Goal: Transaction & Acquisition: Obtain resource

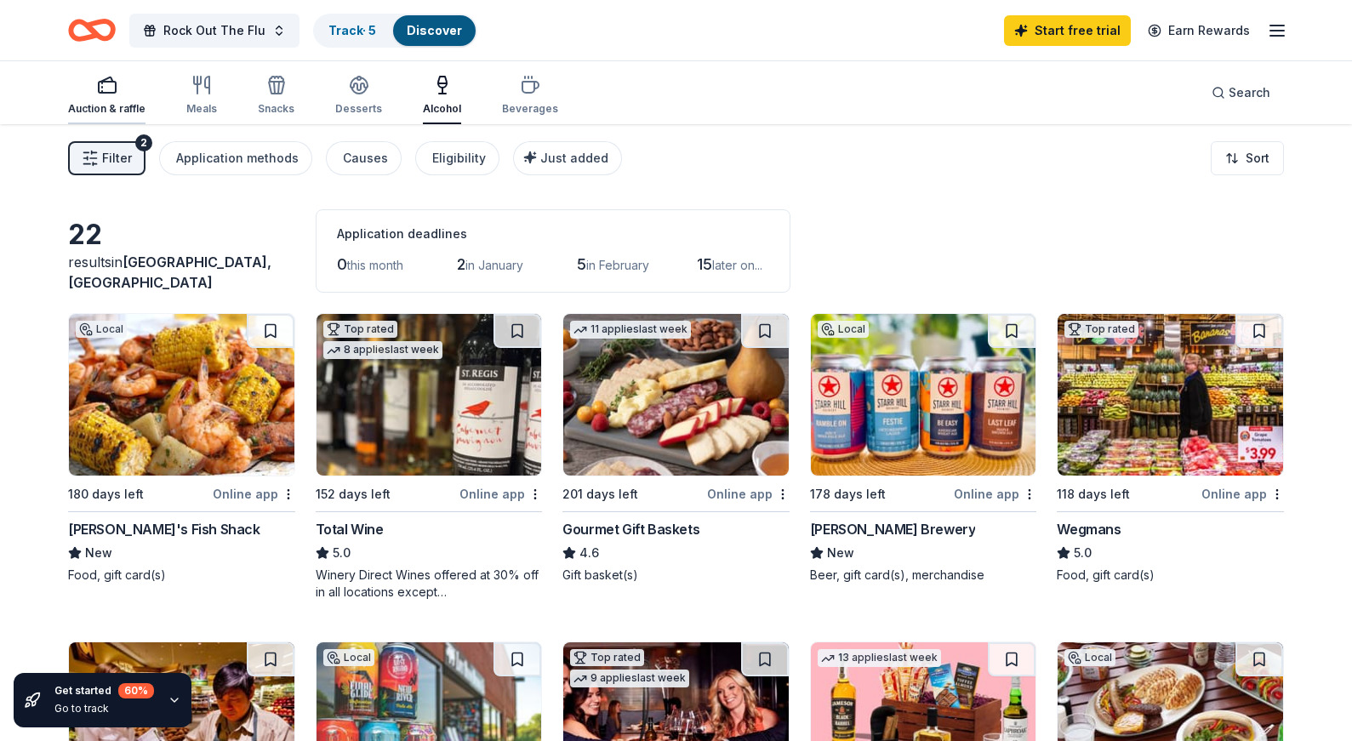
click at [105, 85] on icon "button" at bounding box center [107, 85] width 20 height 20
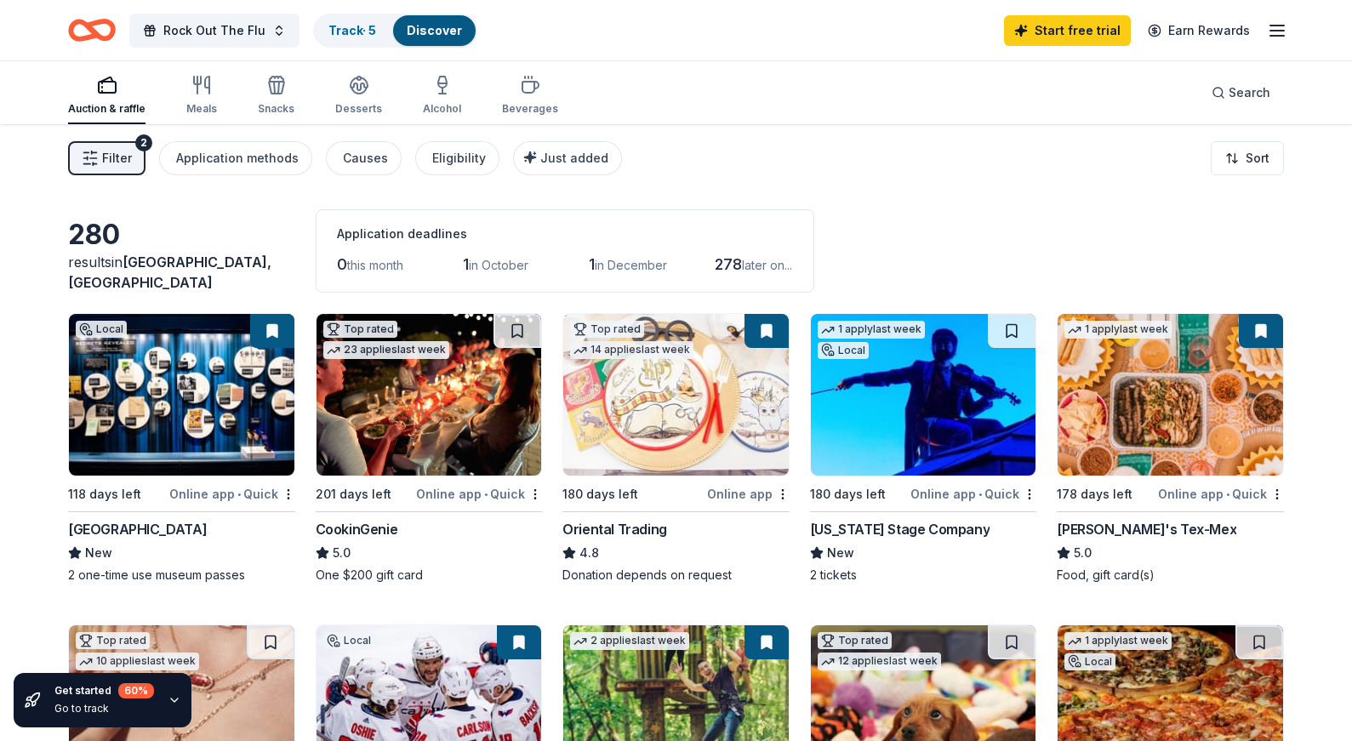
click at [479, 262] on span "in October" at bounding box center [499, 265] width 60 height 14
click at [469, 262] on span "1" at bounding box center [466, 264] width 6 height 18
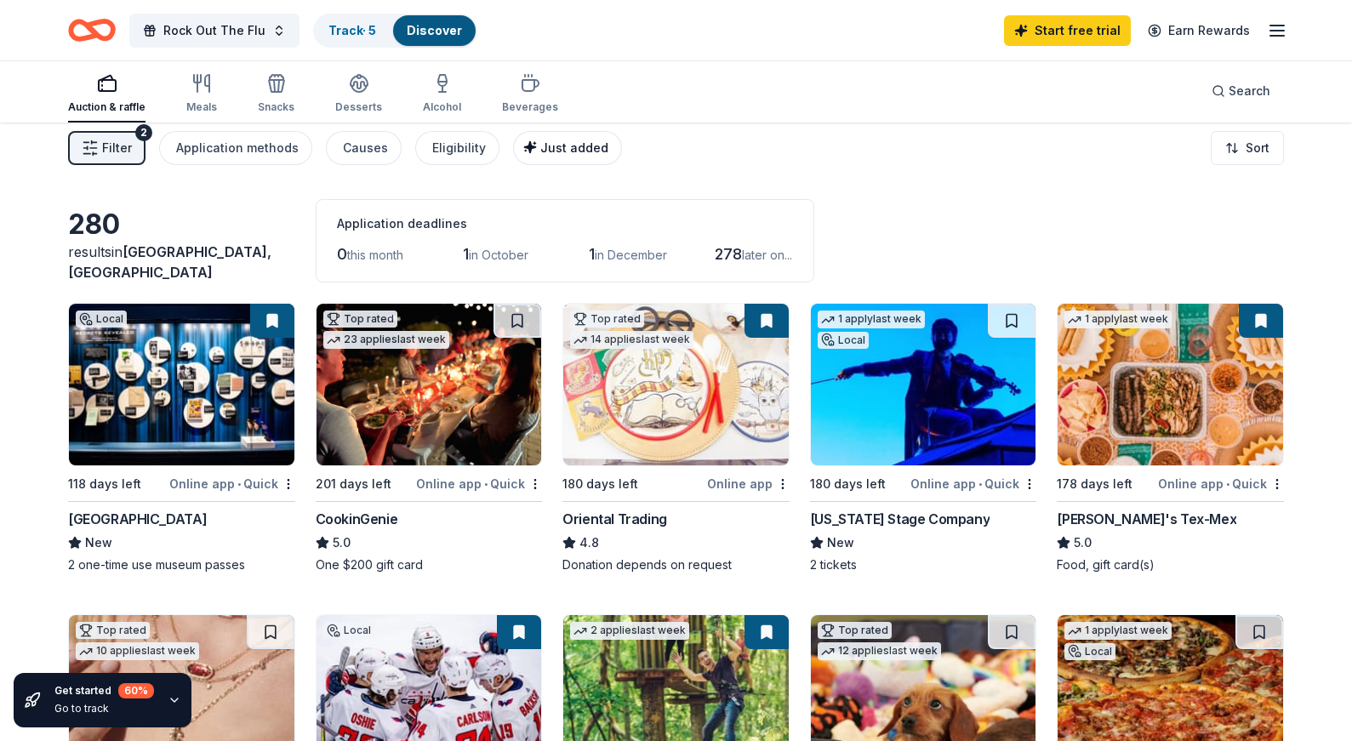
click at [543, 145] on span "Just added" at bounding box center [574, 147] width 68 height 14
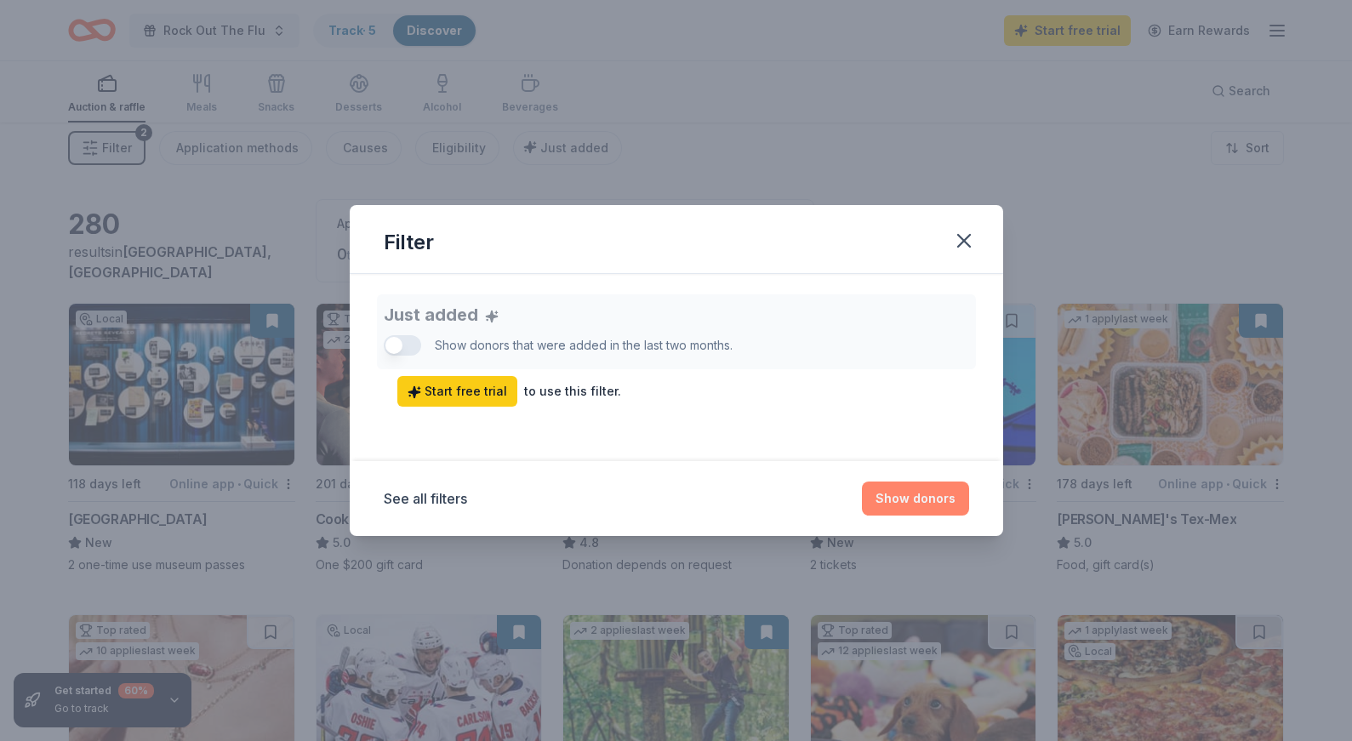
click at [919, 510] on button "Show donors" at bounding box center [915, 499] width 107 height 34
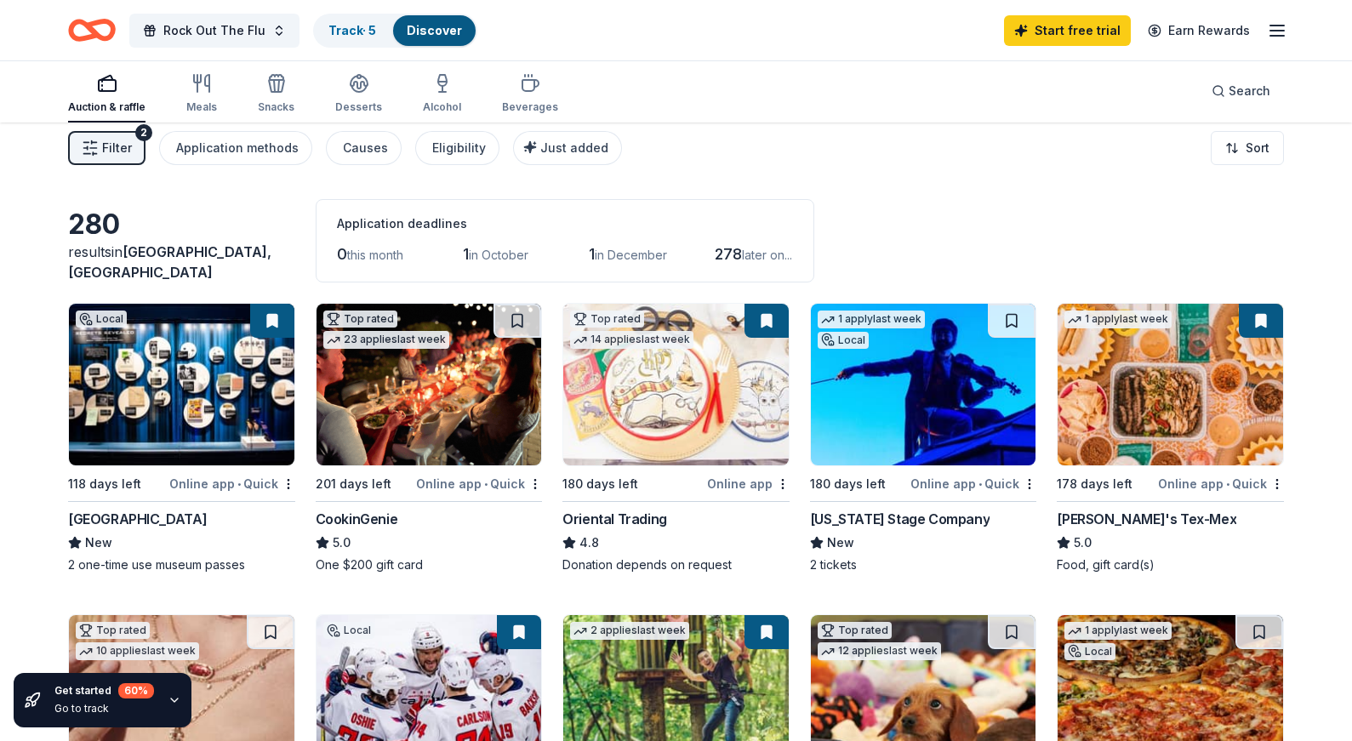
scroll to position [0, 0]
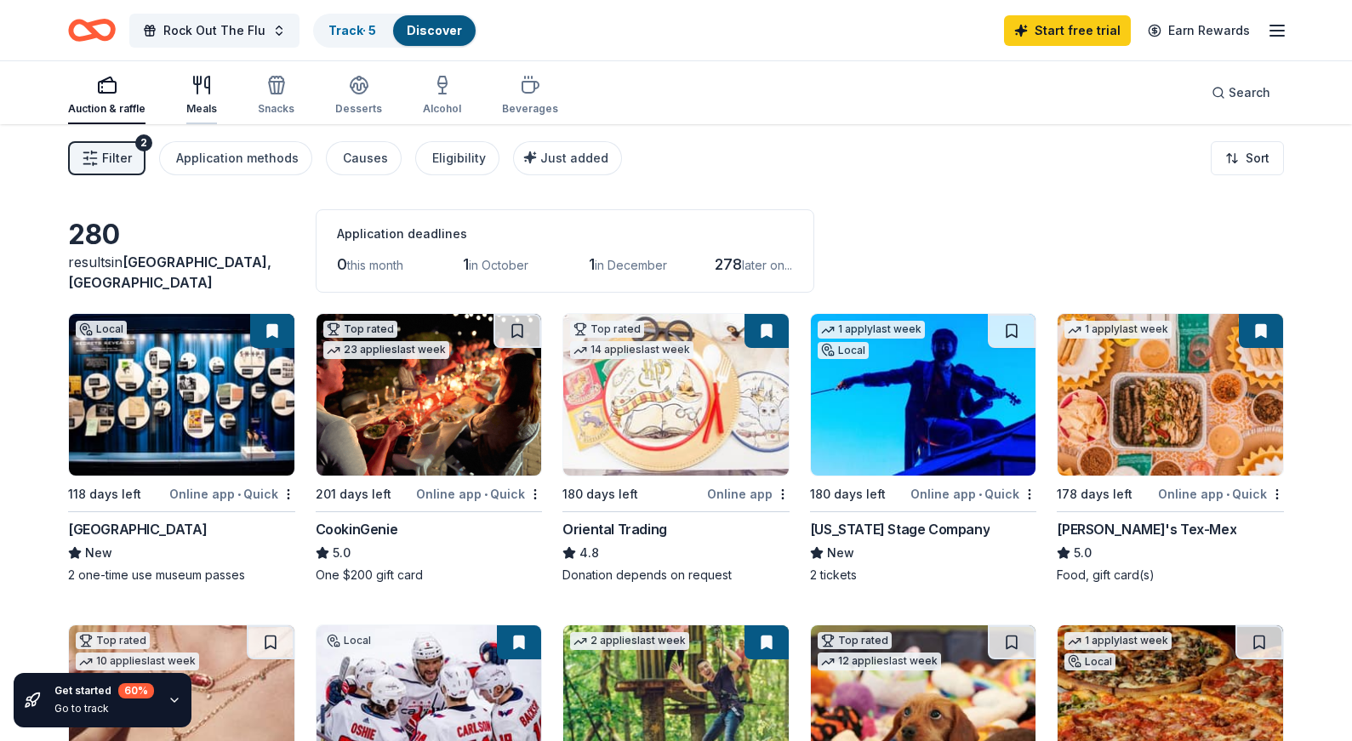
click at [192, 94] on icon "button" at bounding box center [202, 85] width 20 height 20
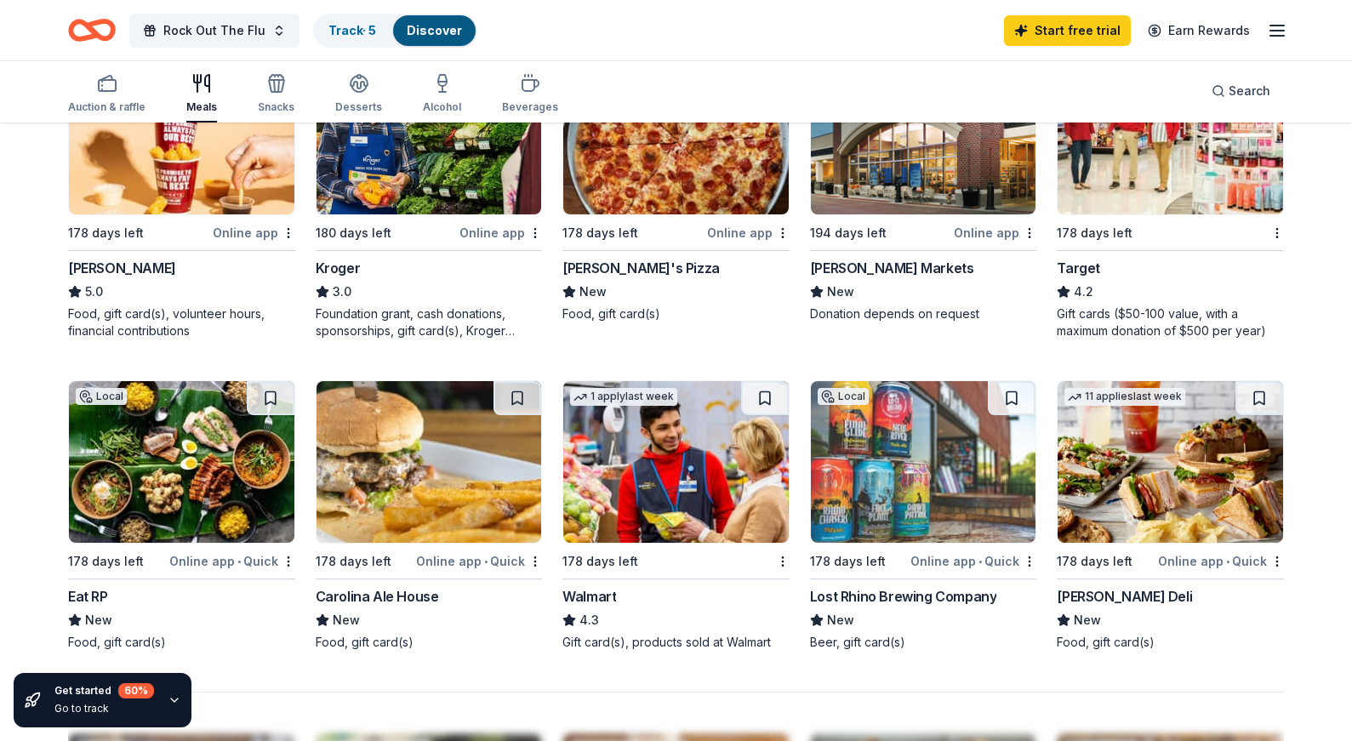
scroll to position [942, 0]
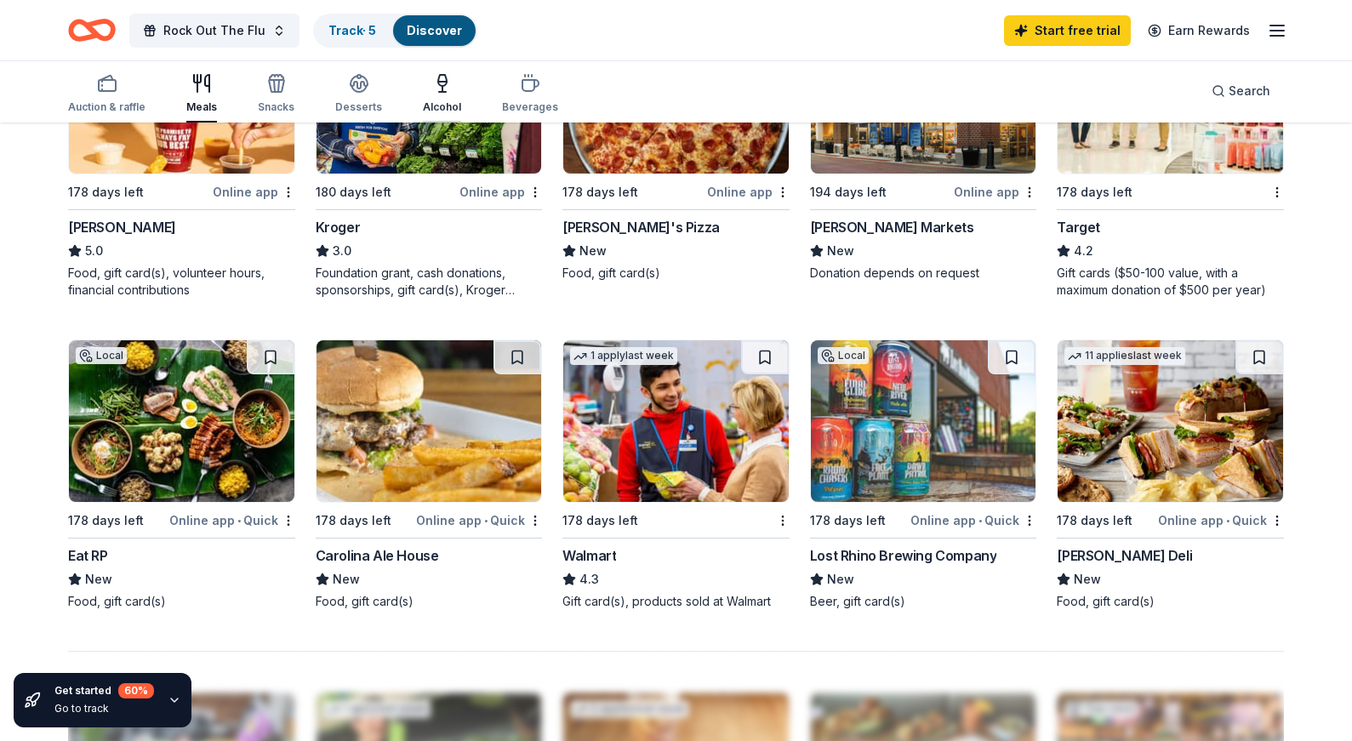
click at [444, 78] on icon "button" at bounding box center [442, 83] width 20 height 20
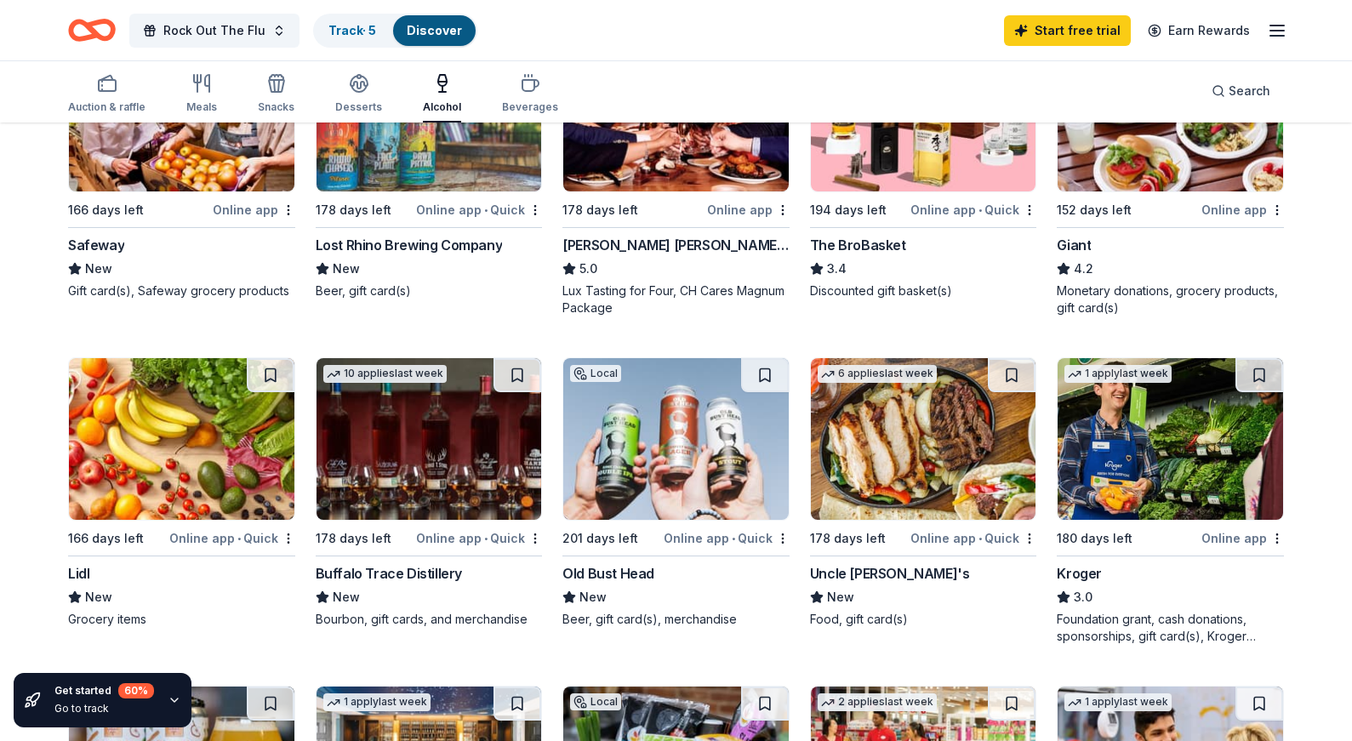
scroll to position [615, 0]
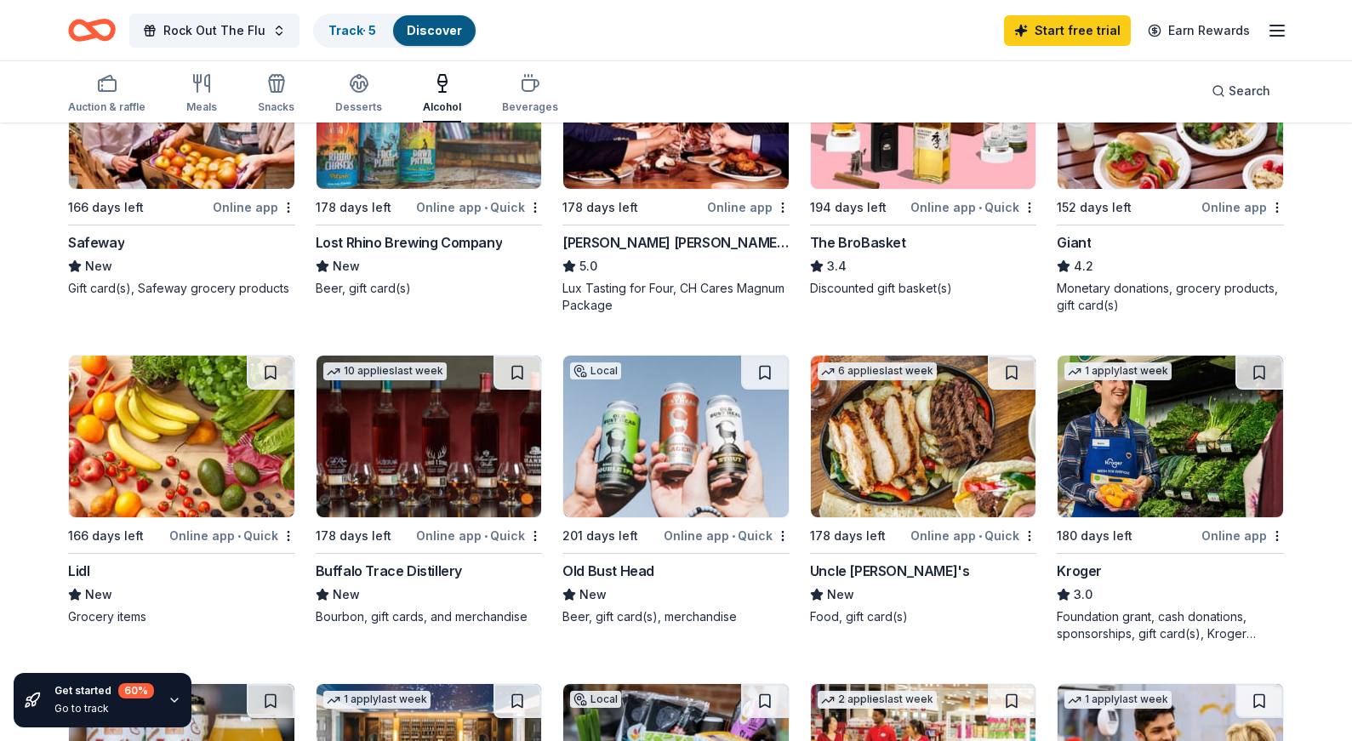
click at [418, 424] on img at bounding box center [430, 437] width 226 height 162
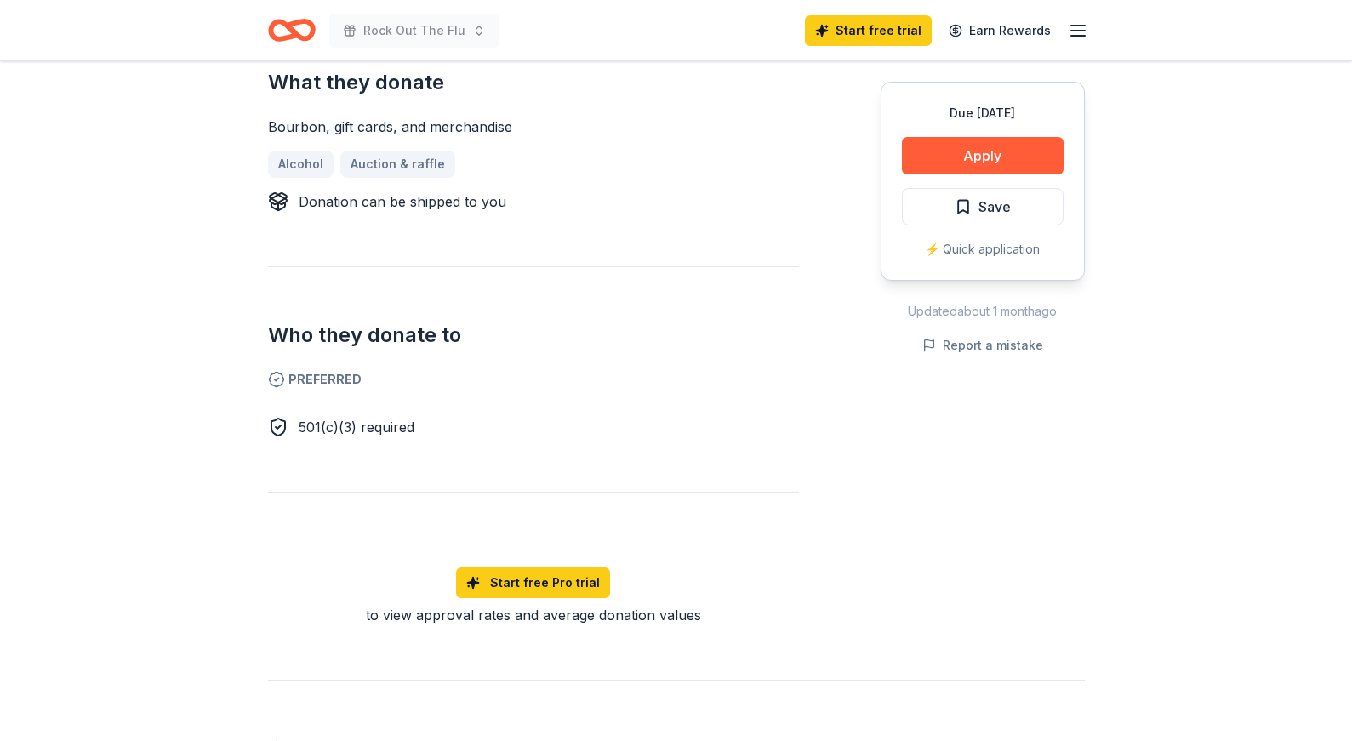
scroll to position [655, 0]
